Goal: Information Seeking & Learning: Learn about a topic

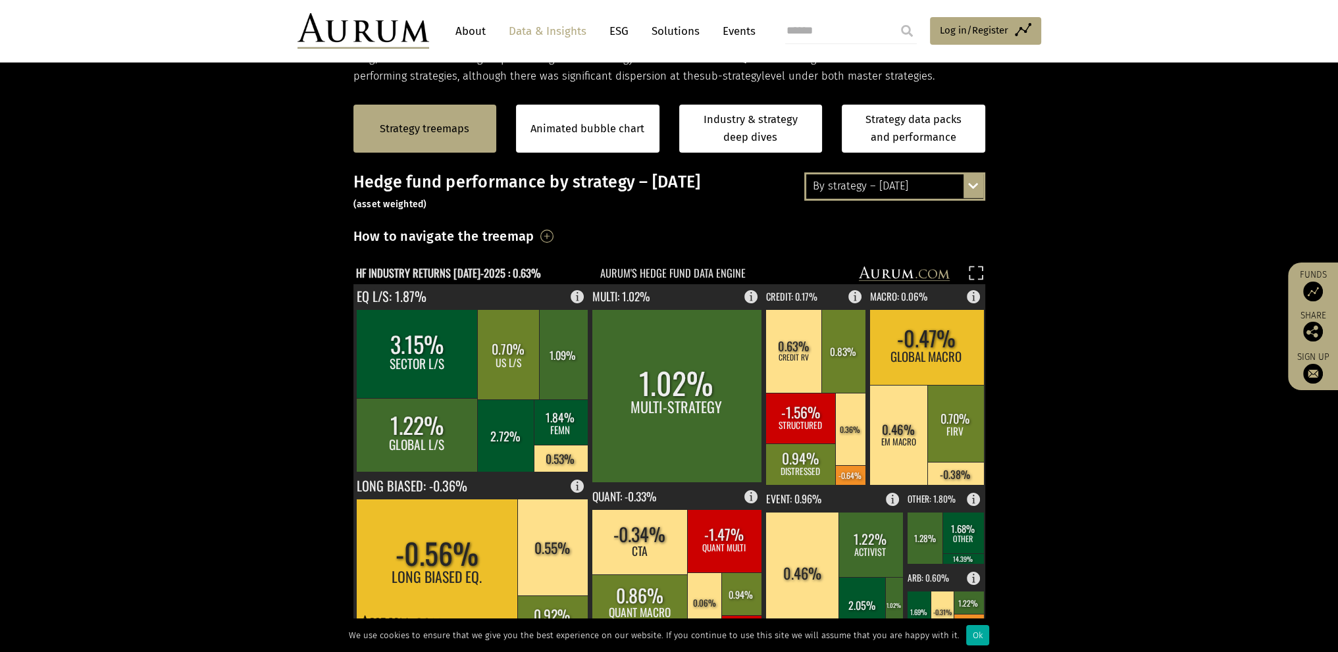
scroll to position [329, 0]
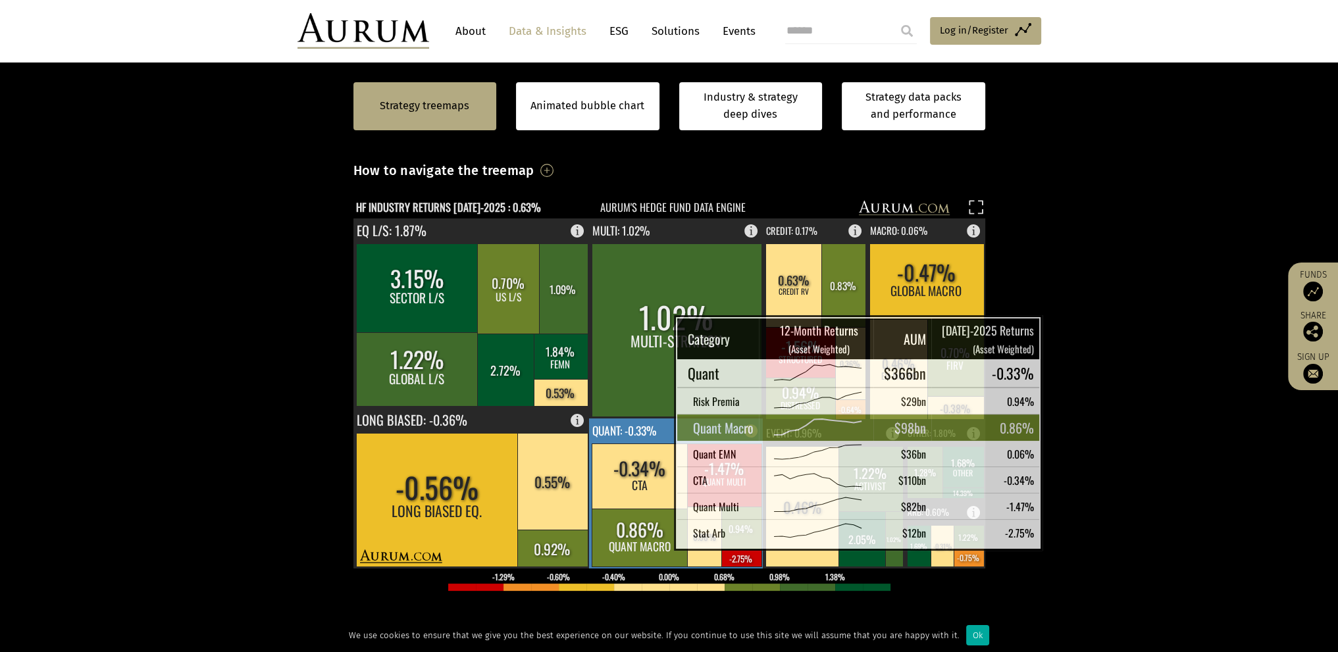
click at [641, 536] on rect at bounding box center [640, 538] width 97 height 58
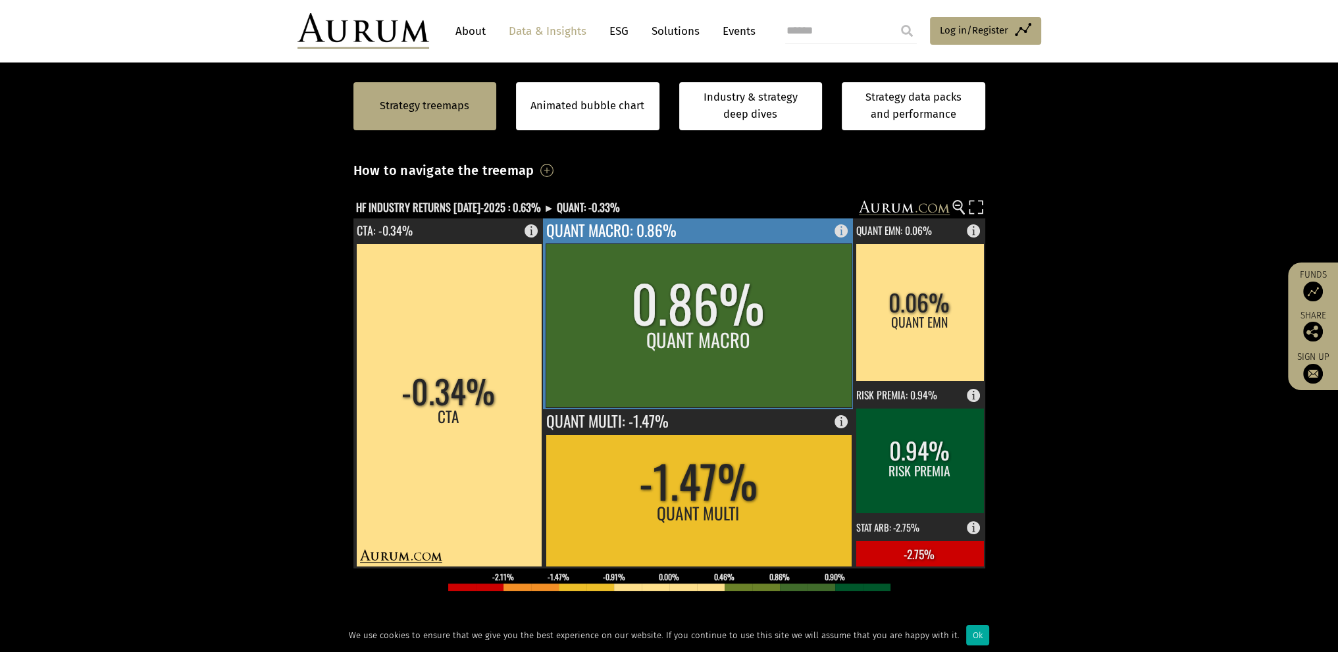
click at [713, 334] on rect at bounding box center [699, 325] width 306 height 164
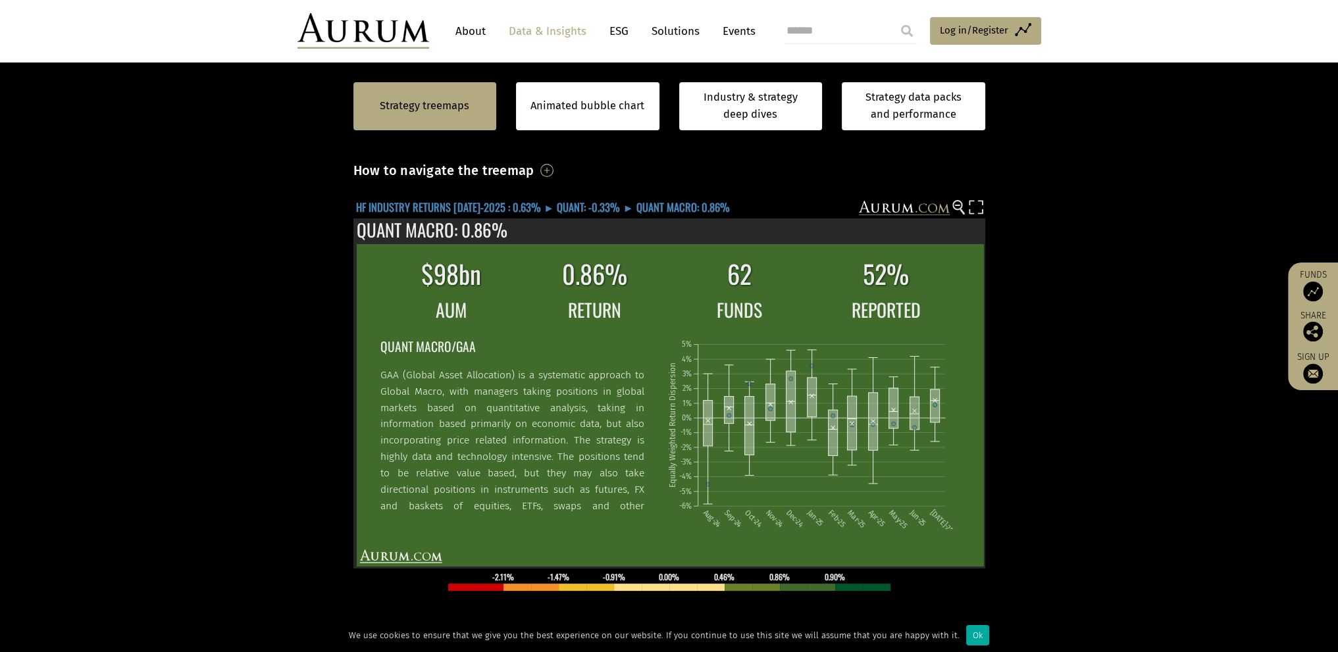
click at [452, 205] on text "HF INDUSTRY RETURNS JUL-2025 : 0.63% ► QUANT: -0.33% ► QUANT MACRO: 0.86%" at bounding box center [543, 207] width 374 height 16
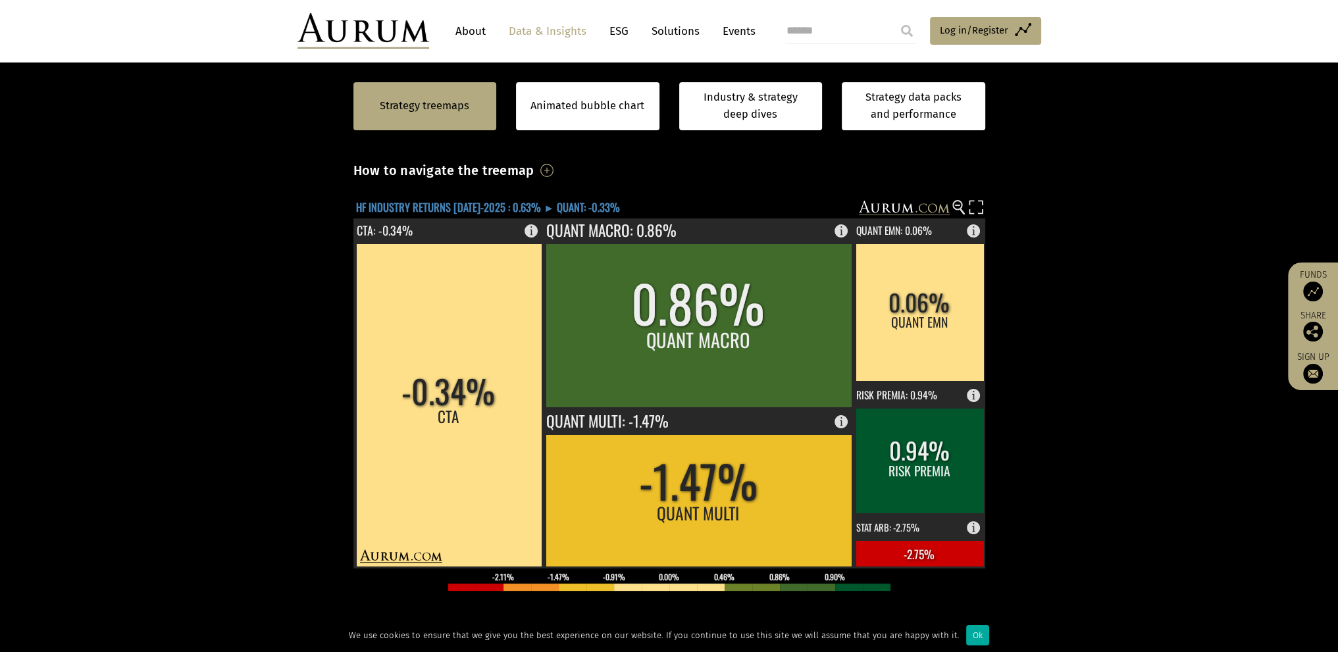
click at [446, 205] on text "HF INDUSTRY RETURNS JUL-2025 : 0.63% ► QUANT: -0.33%" at bounding box center [488, 207] width 264 height 16
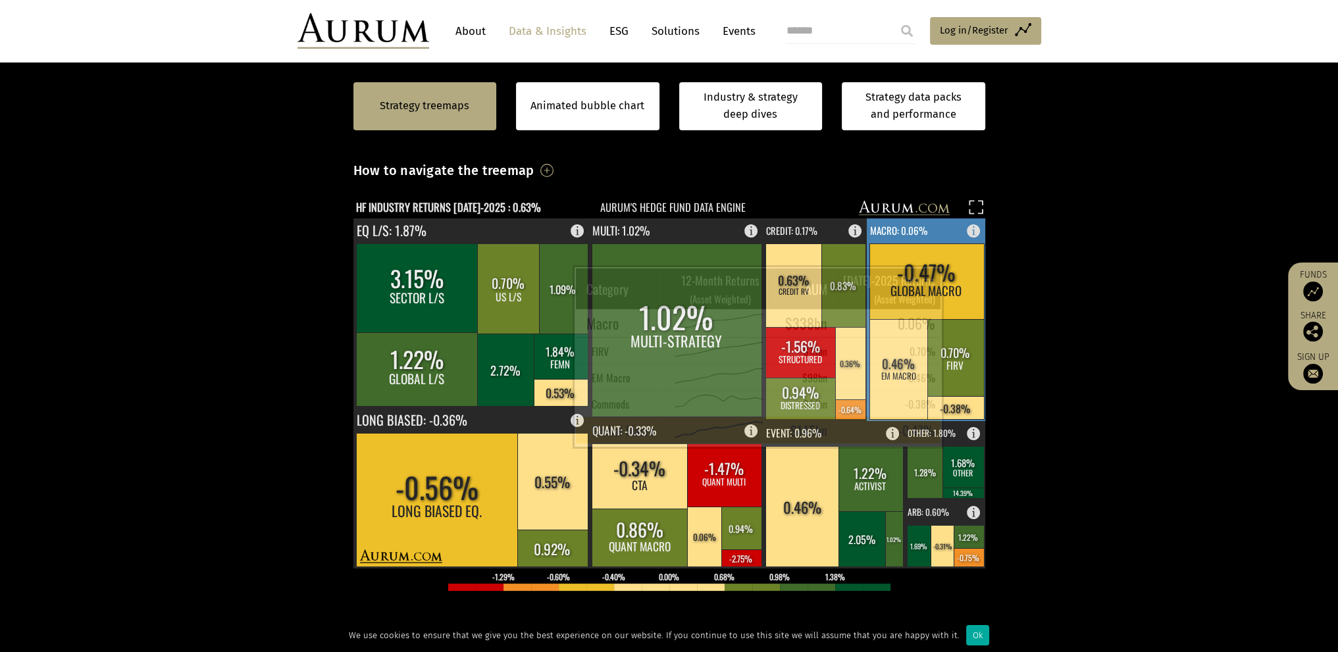
click at [954, 284] on rect at bounding box center [926, 281] width 115 height 76
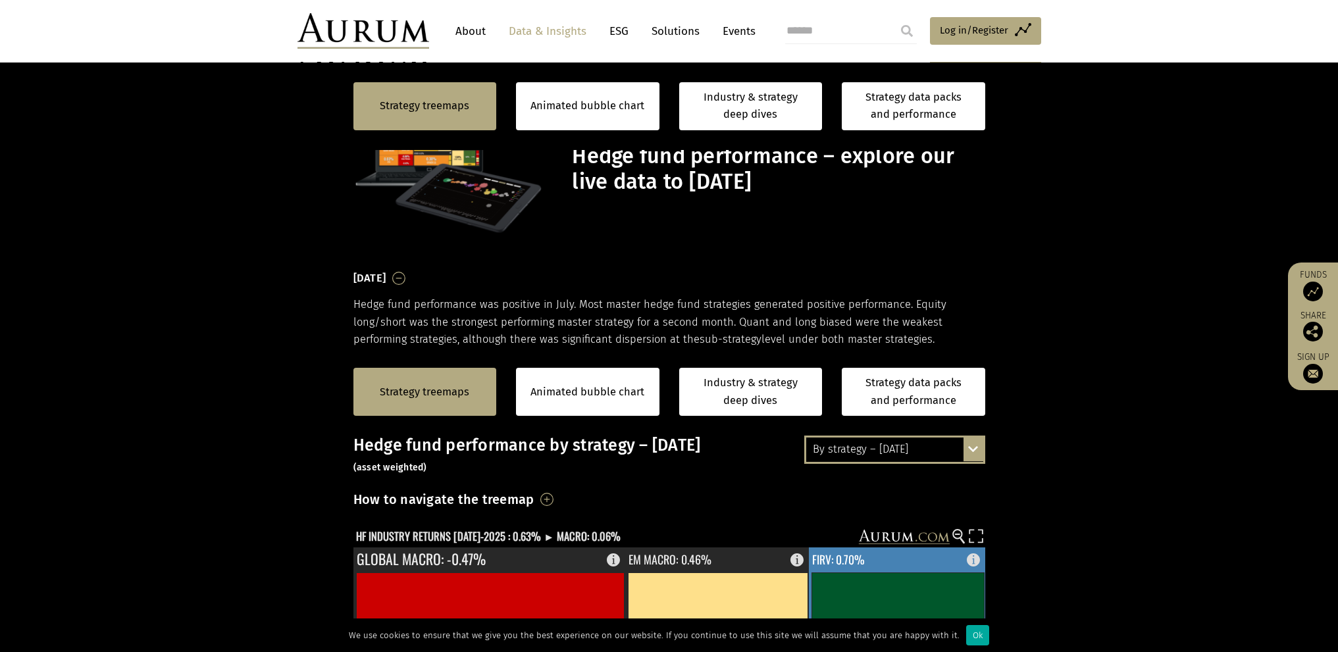
scroll to position [329, 0]
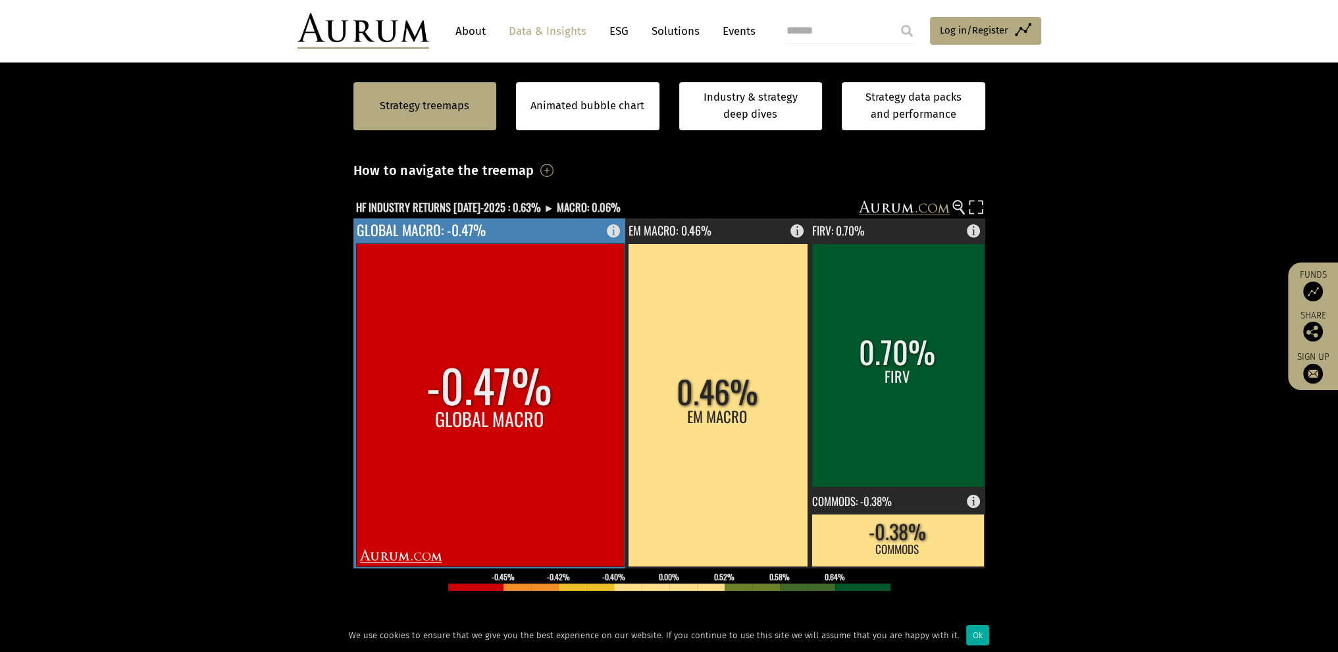
click at [529, 384] on rect at bounding box center [490, 404] width 268 height 323
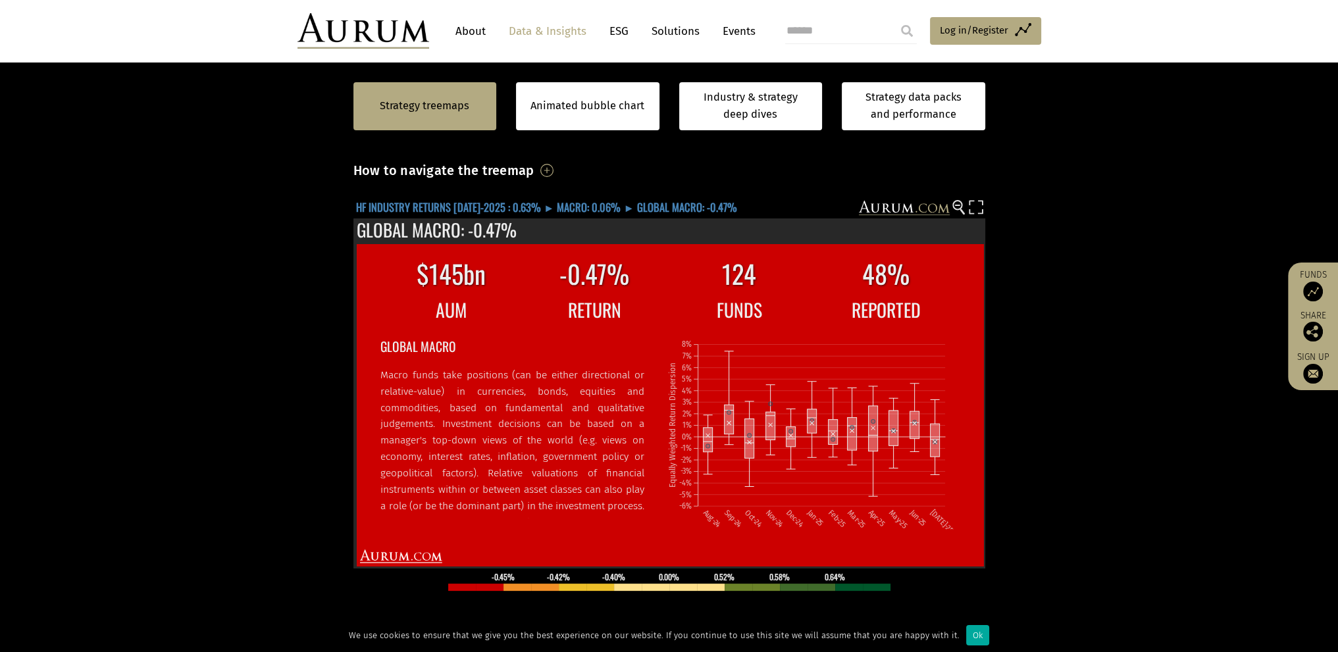
click at [410, 207] on text "HF INDUSTRY RETURNS [DATE]-2025 : 0.63% ► MACRO: 0.06% ► GLOBAL MACRO: -0.47%" at bounding box center [546, 207] width 381 height 16
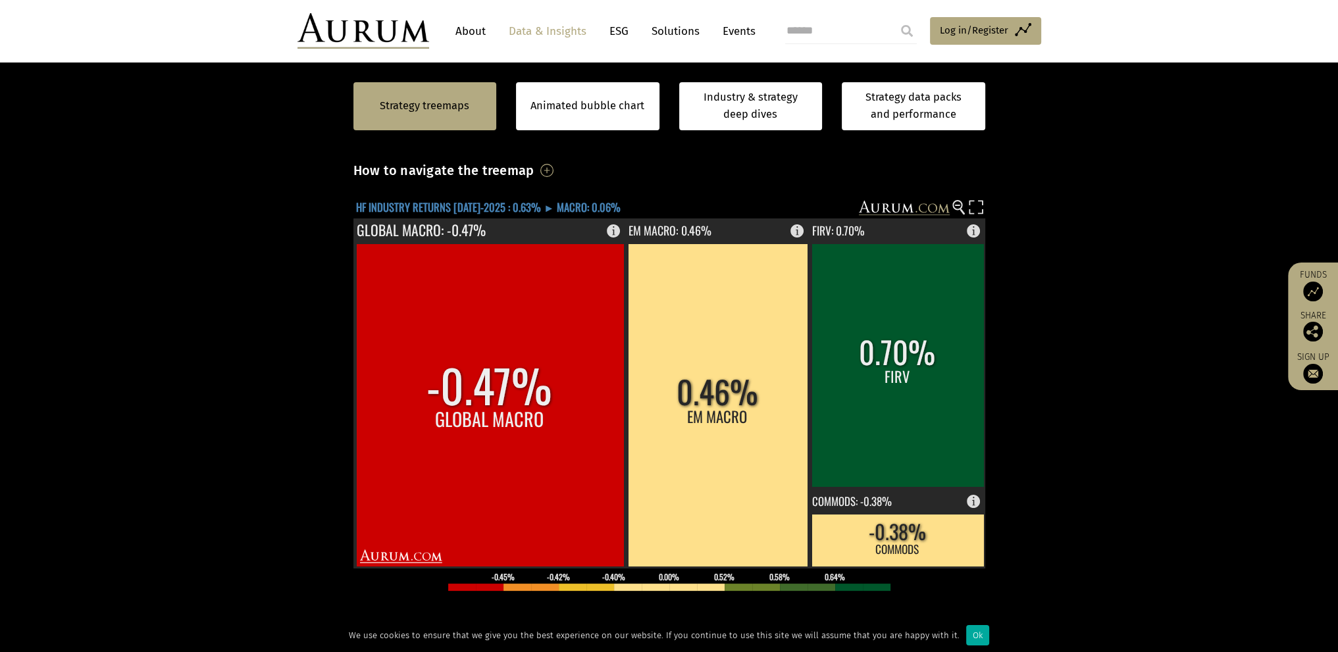
click at [410, 207] on text "HF INDUSTRY RETURNS [DATE]-2025 : 0.63% ► MACRO: 0.06%" at bounding box center [488, 207] width 265 height 16
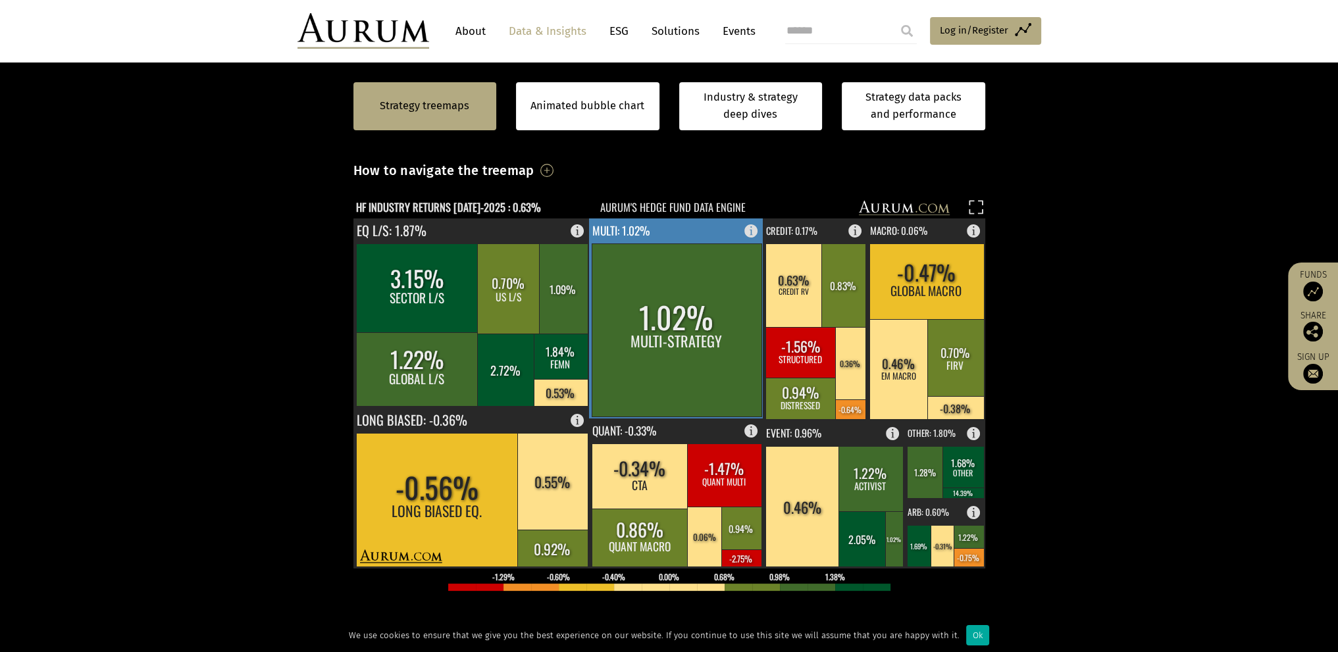
click at [654, 323] on rect at bounding box center [677, 329] width 170 height 173
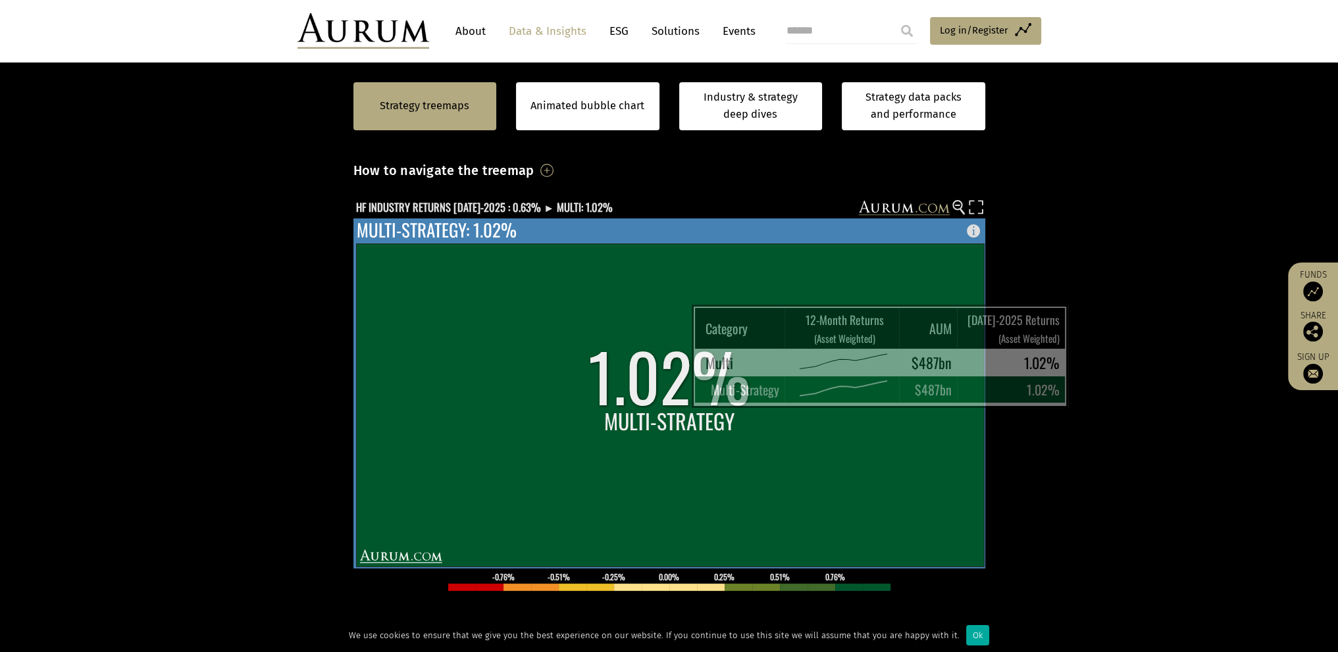
click at [659, 381] on rect at bounding box center [670, 404] width 628 height 323
